Goal: Information Seeking & Learning: Learn about a topic

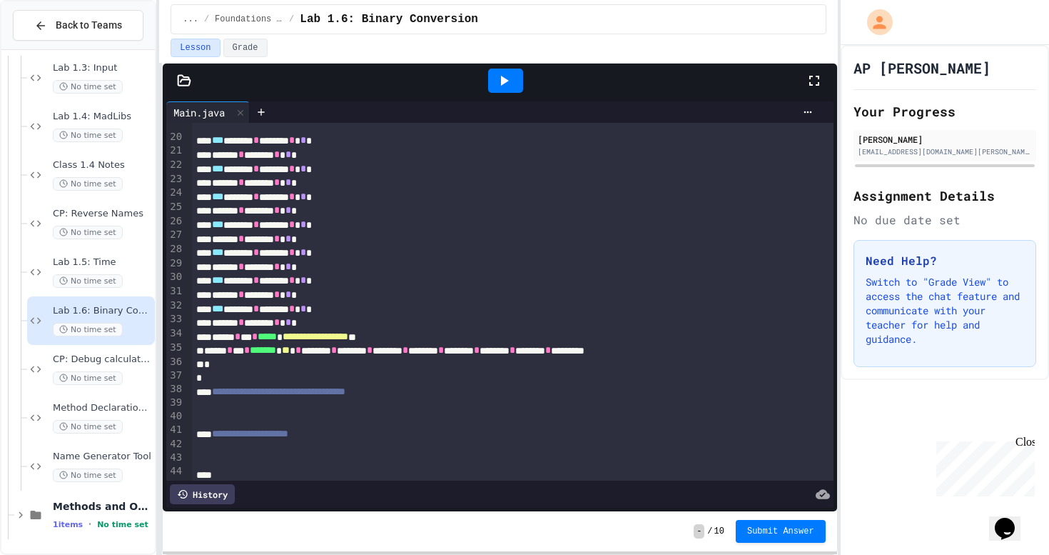
scroll to position [545, 0]
click at [124, 266] on span "Lab 1.5: Time" at bounding box center [102, 262] width 99 height 12
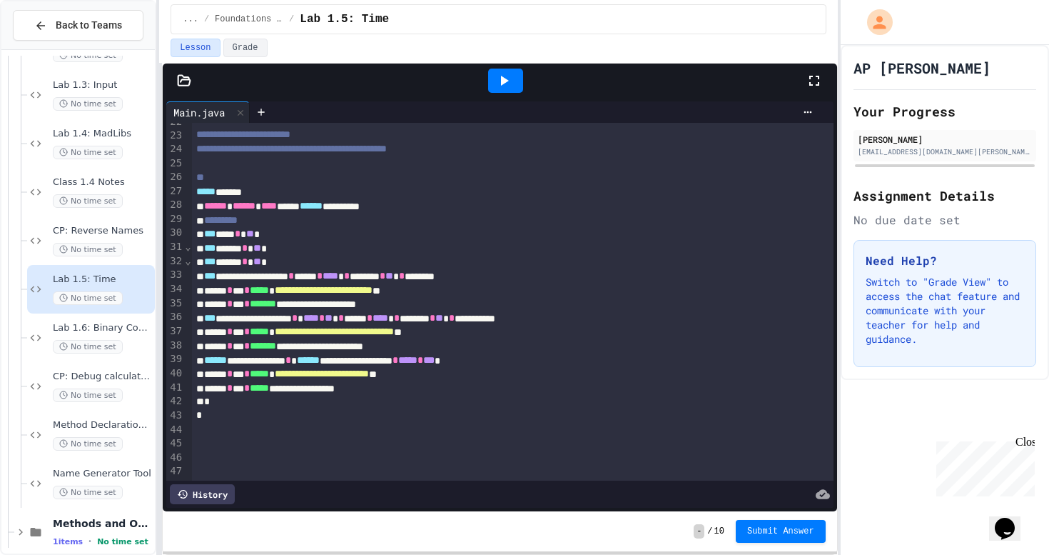
scroll to position [443, 0]
